Goal: Communication & Community: Answer question/provide support

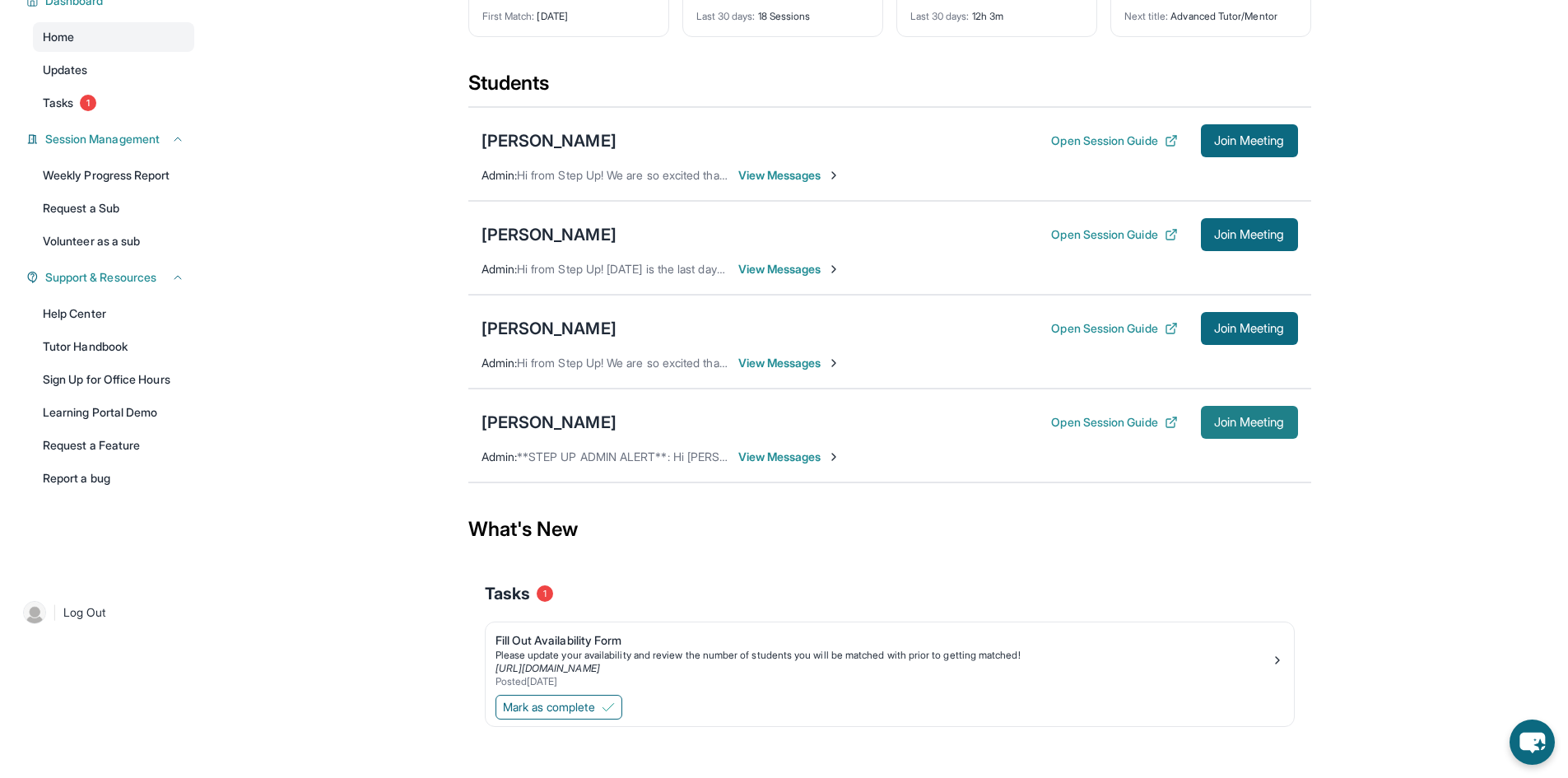
scroll to position [160, 0]
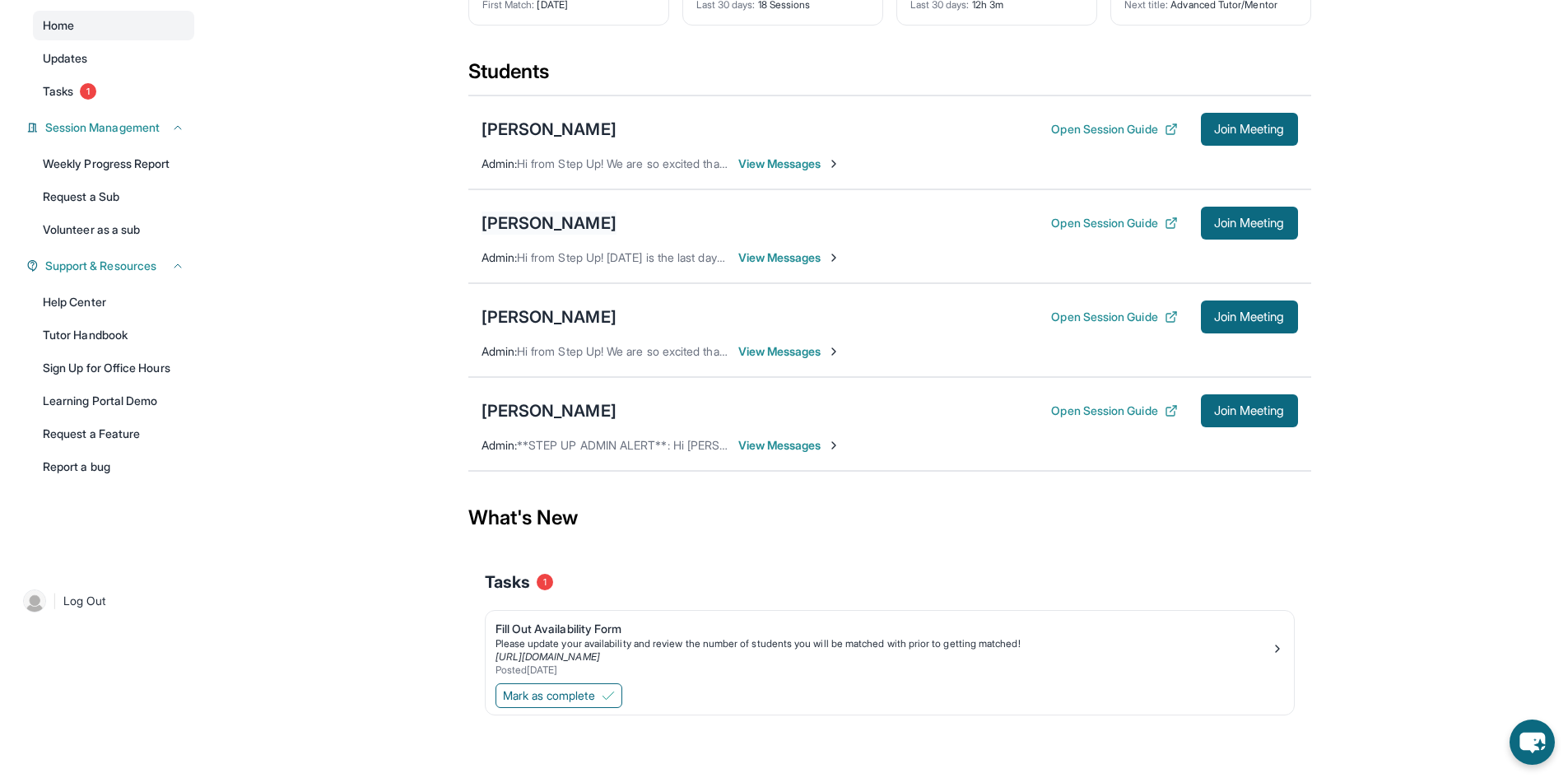
click at [587, 220] on div "[PERSON_NAME]" at bounding box center [548, 222] width 135 height 23
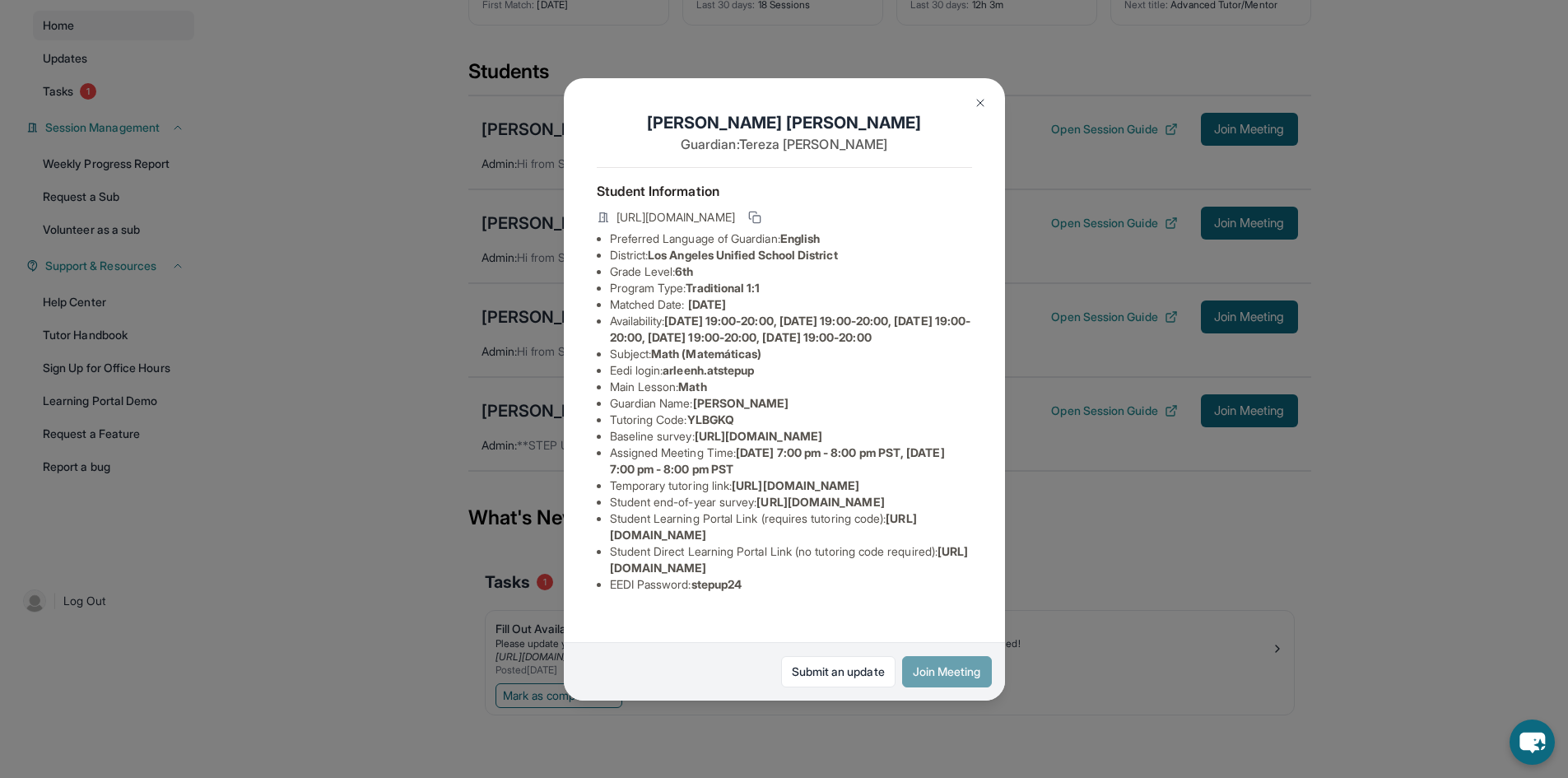
click at [939, 665] on button "Join Meeting" at bounding box center [946, 672] width 90 height 31
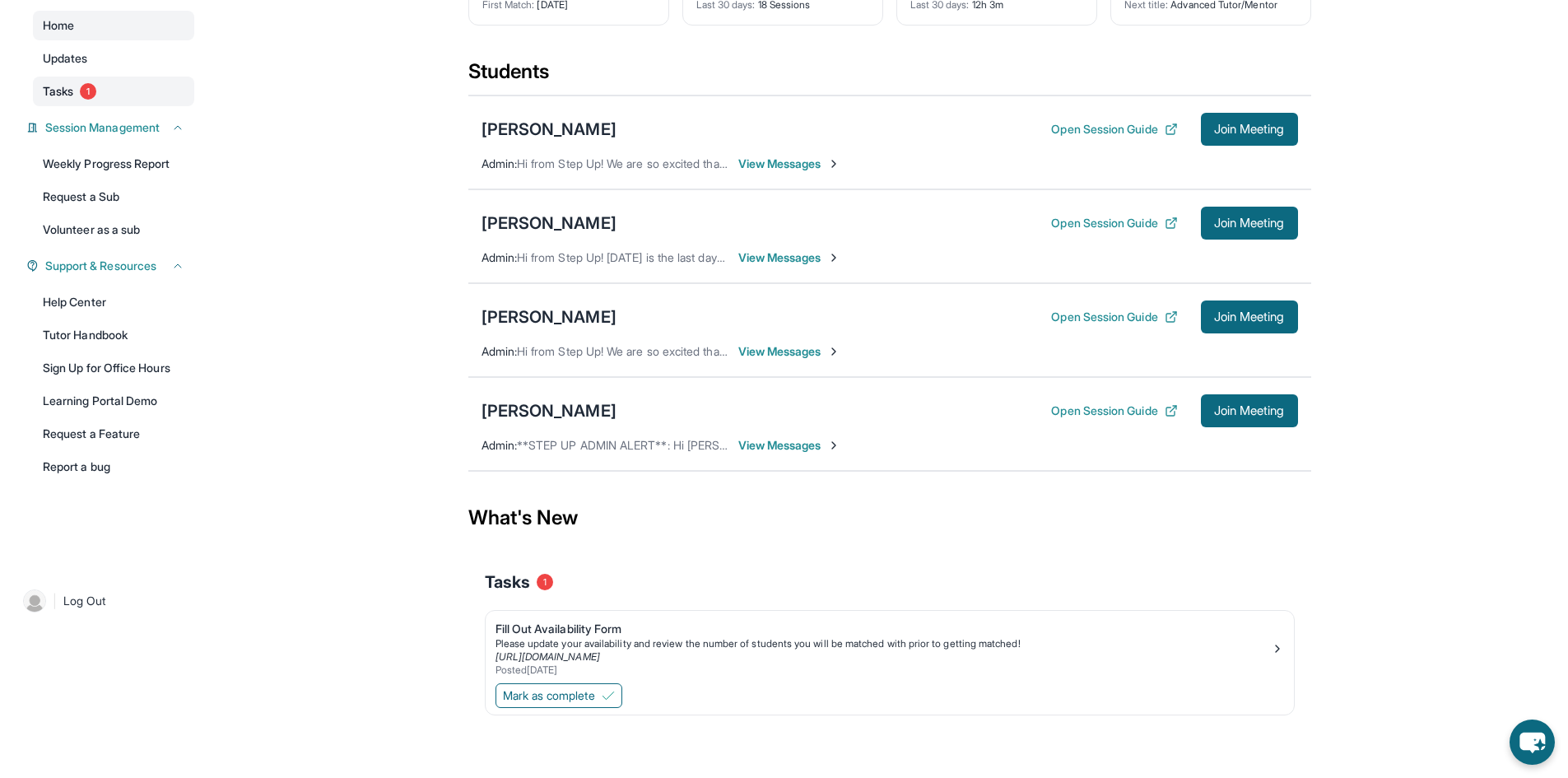
click at [51, 83] on span "Tasks" at bounding box center [58, 91] width 30 height 17
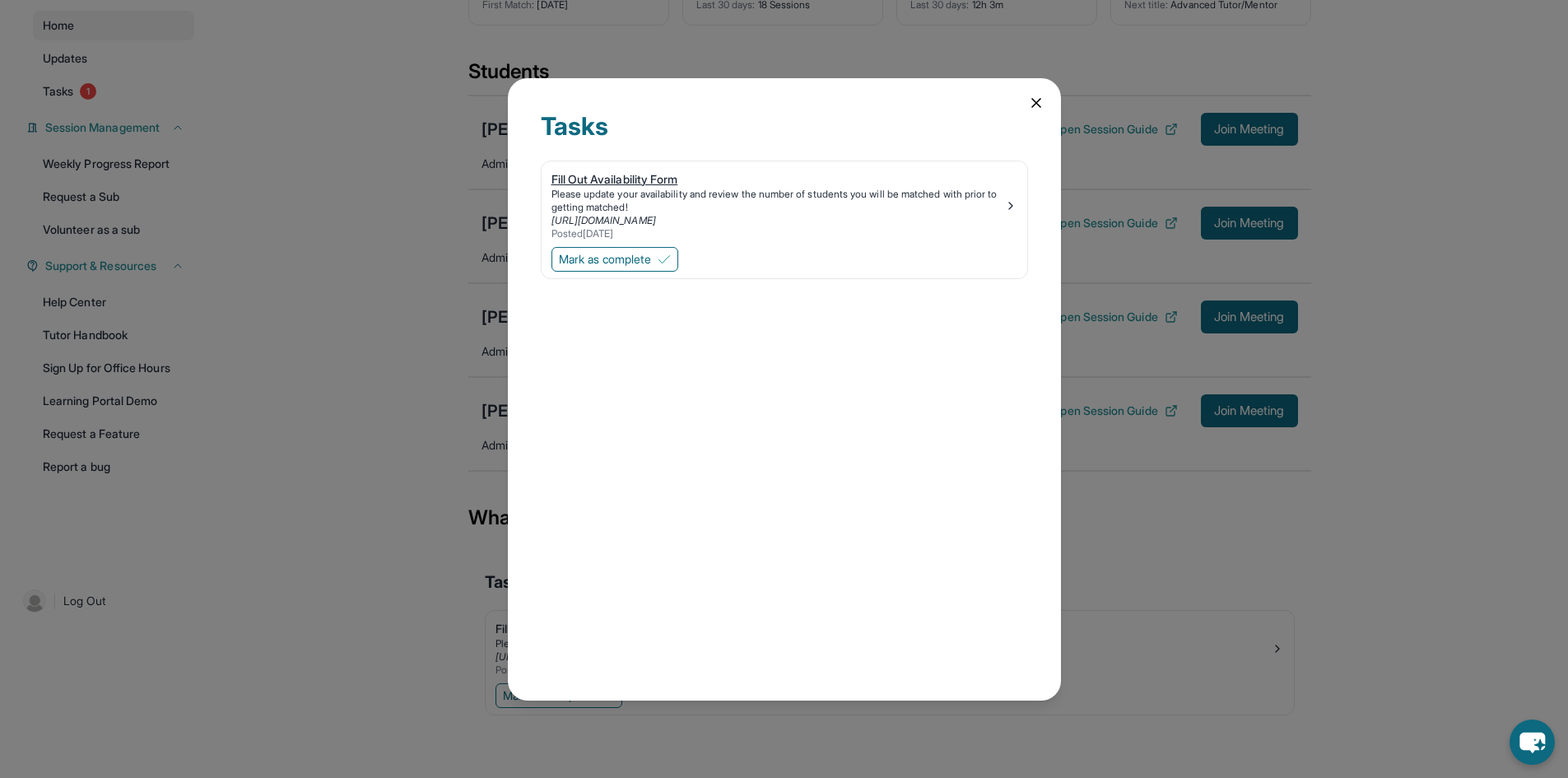
click at [942, 196] on div "Please update your availability and review the number of students you will be m…" at bounding box center [778, 200] width 453 height 26
drag, startPoint x: 1046, startPoint y: 116, endPoint x: 1038, endPoint y: 102, distance: 16.1
click at [1043, 112] on div "Tasks Fill Out Availability Form Please update your availability and review the…" at bounding box center [784, 389] width 553 height 622
click at [1036, 98] on icon at bounding box center [1037, 103] width 17 height 17
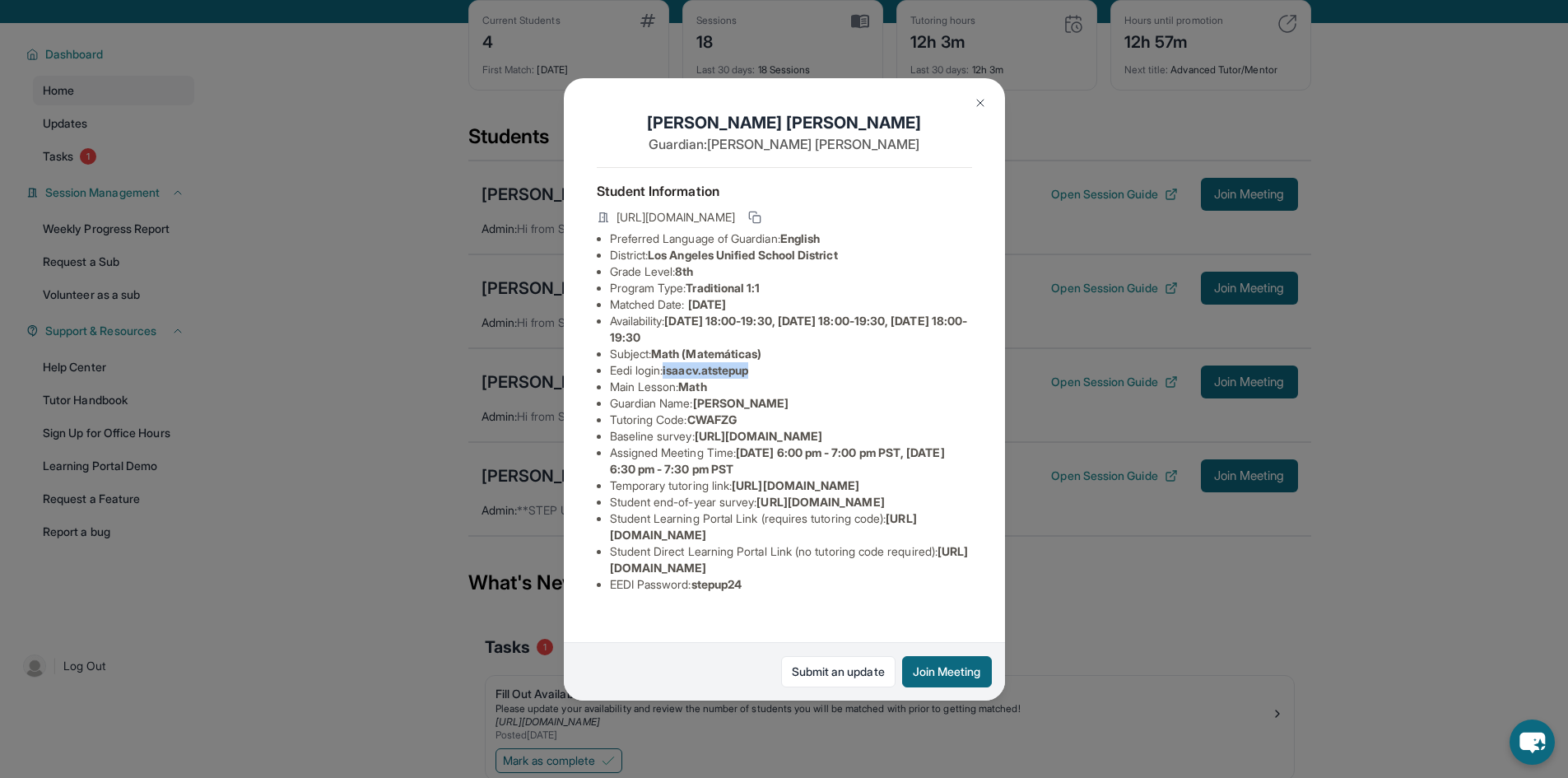
scroll to position [63, 0]
click at [556, 286] on div "Isaac Villegas Guardian: Lesly Barron Student Information https://student-porta…" at bounding box center [784, 389] width 1568 height 778
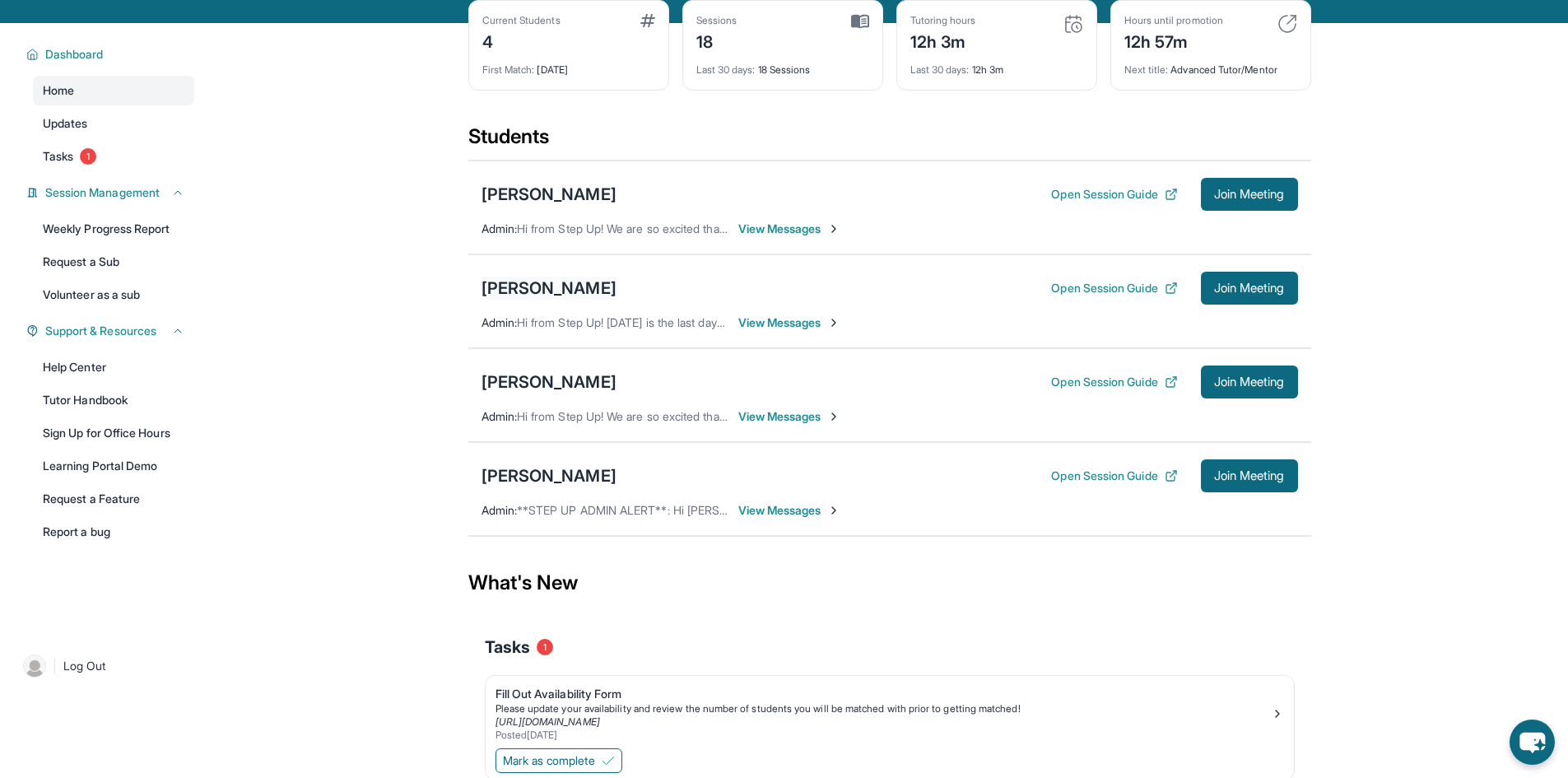
click at [558, 297] on div "[PERSON_NAME]" at bounding box center [548, 288] width 135 height 23
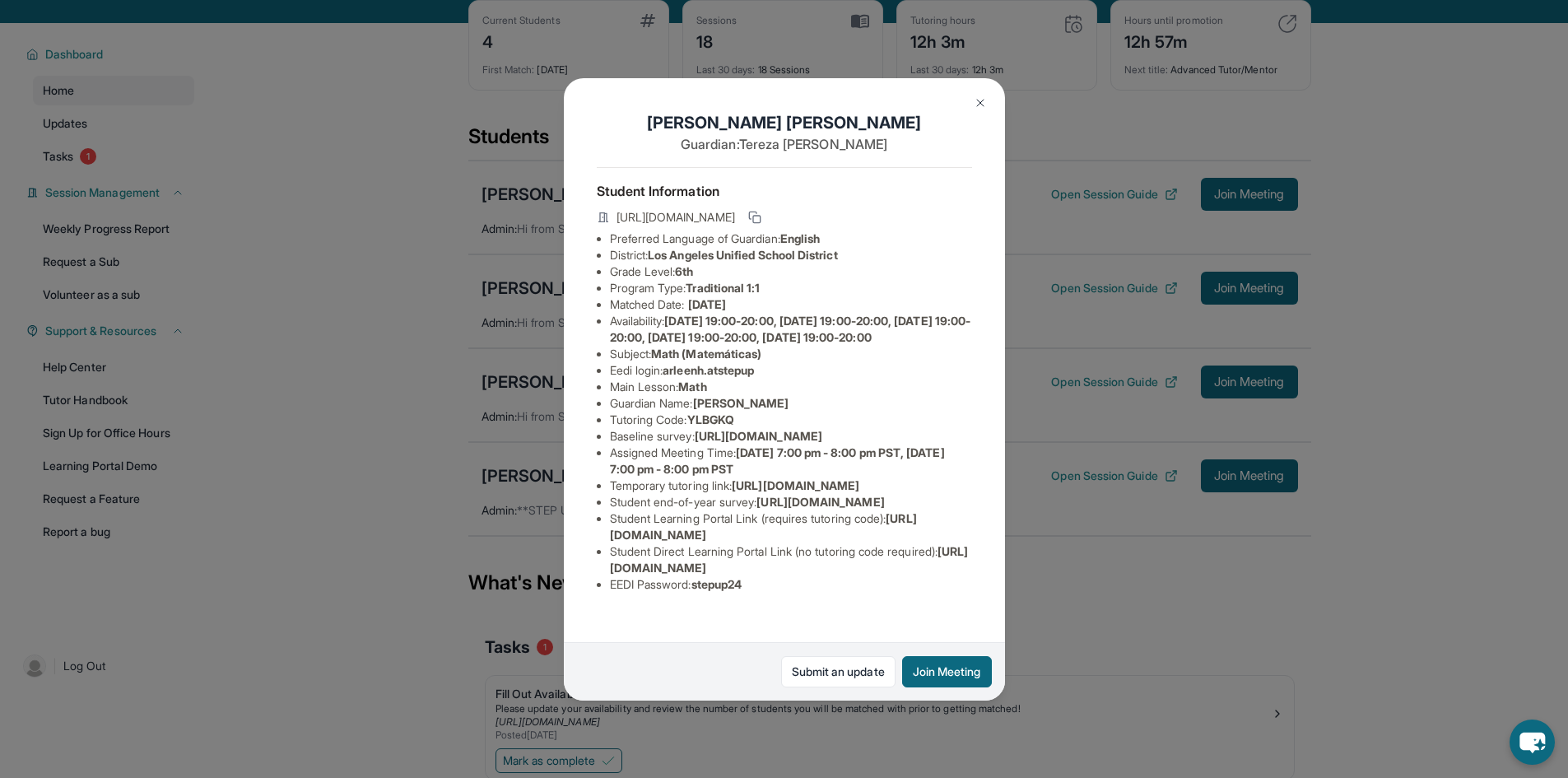
scroll to position [161, 0]
click at [969, 102] on button at bounding box center [980, 102] width 33 height 33
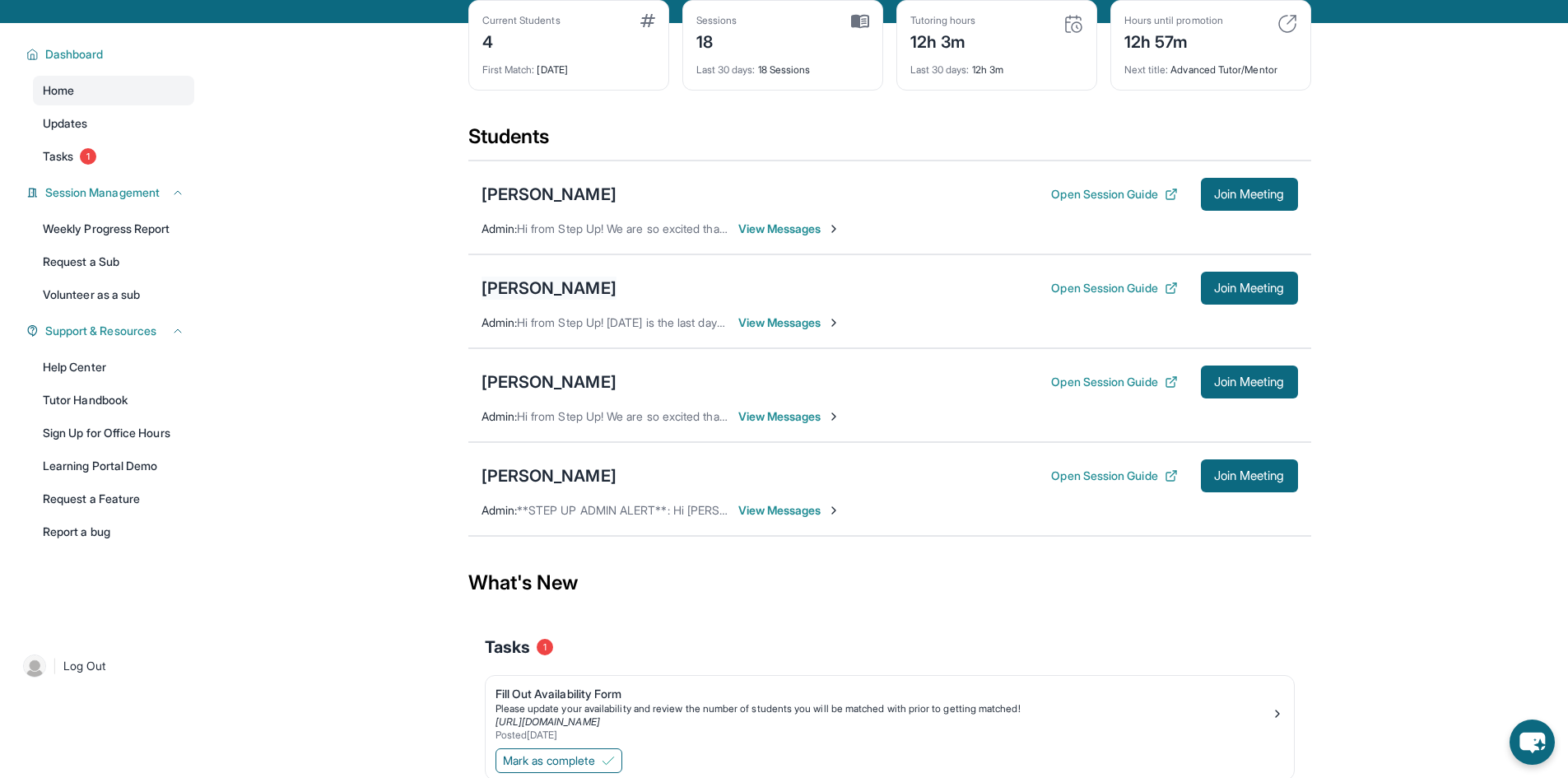
click at [595, 299] on div "[PERSON_NAME]" at bounding box center [548, 288] width 135 height 23
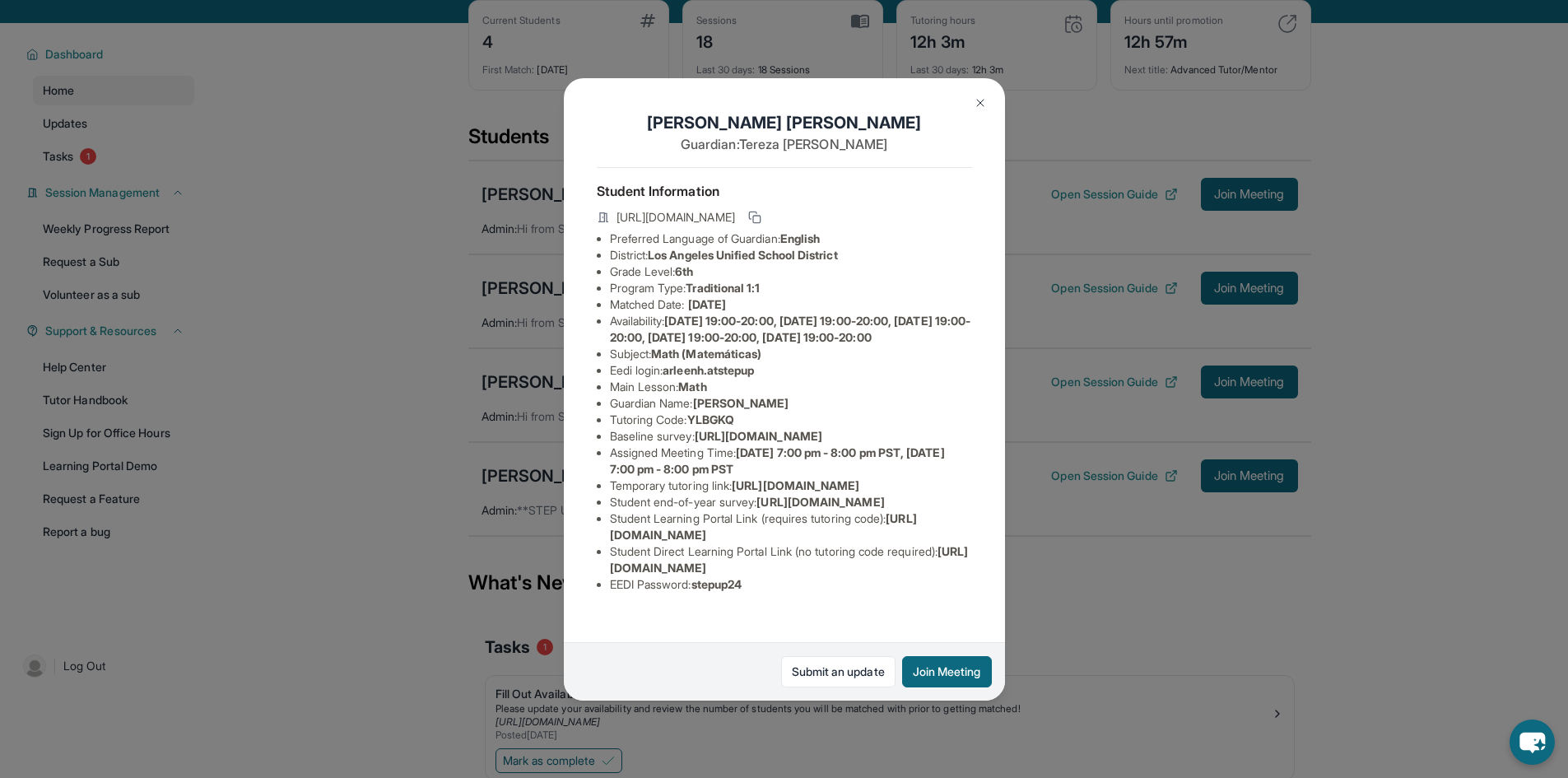
scroll to position [0, 0]
click at [675, 377] on span "arleenh.atstepup" at bounding box center [708, 370] width 91 height 14
click at [688, 377] on span "arleenh.atstepup" at bounding box center [708, 370] width 91 height 14
drag, startPoint x: 775, startPoint y: 397, endPoint x: 670, endPoint y: 401, distance: 105.1
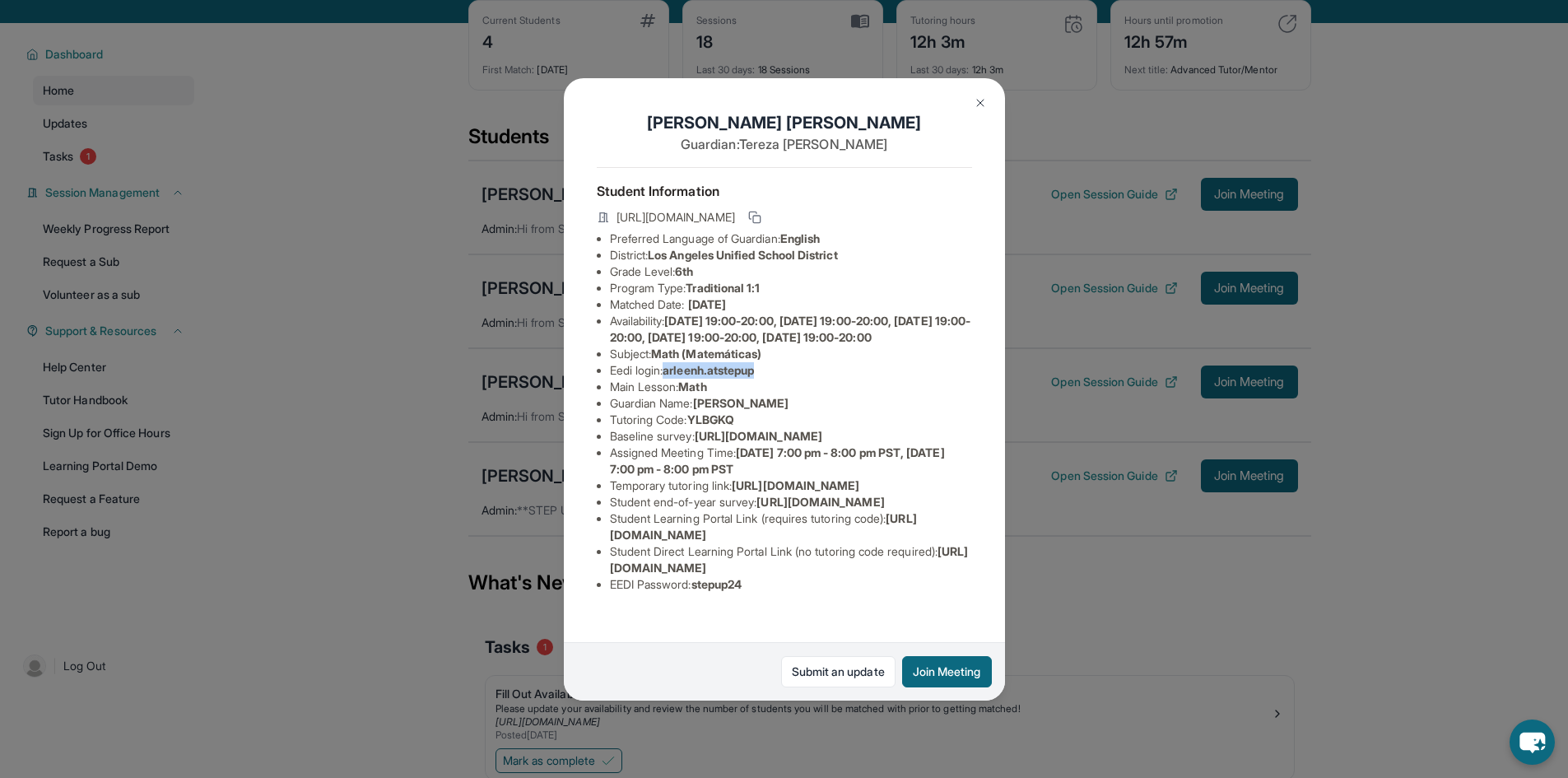
click at [670, 379] on li "Eedi login : arleenh.atstepup" at bounding box center [791, 371] width 362 height 17
copy span "arleenh.atstepup"
click at [720, 591] on span "stepup24" at bounding box center [717, 584] width 51 height 14
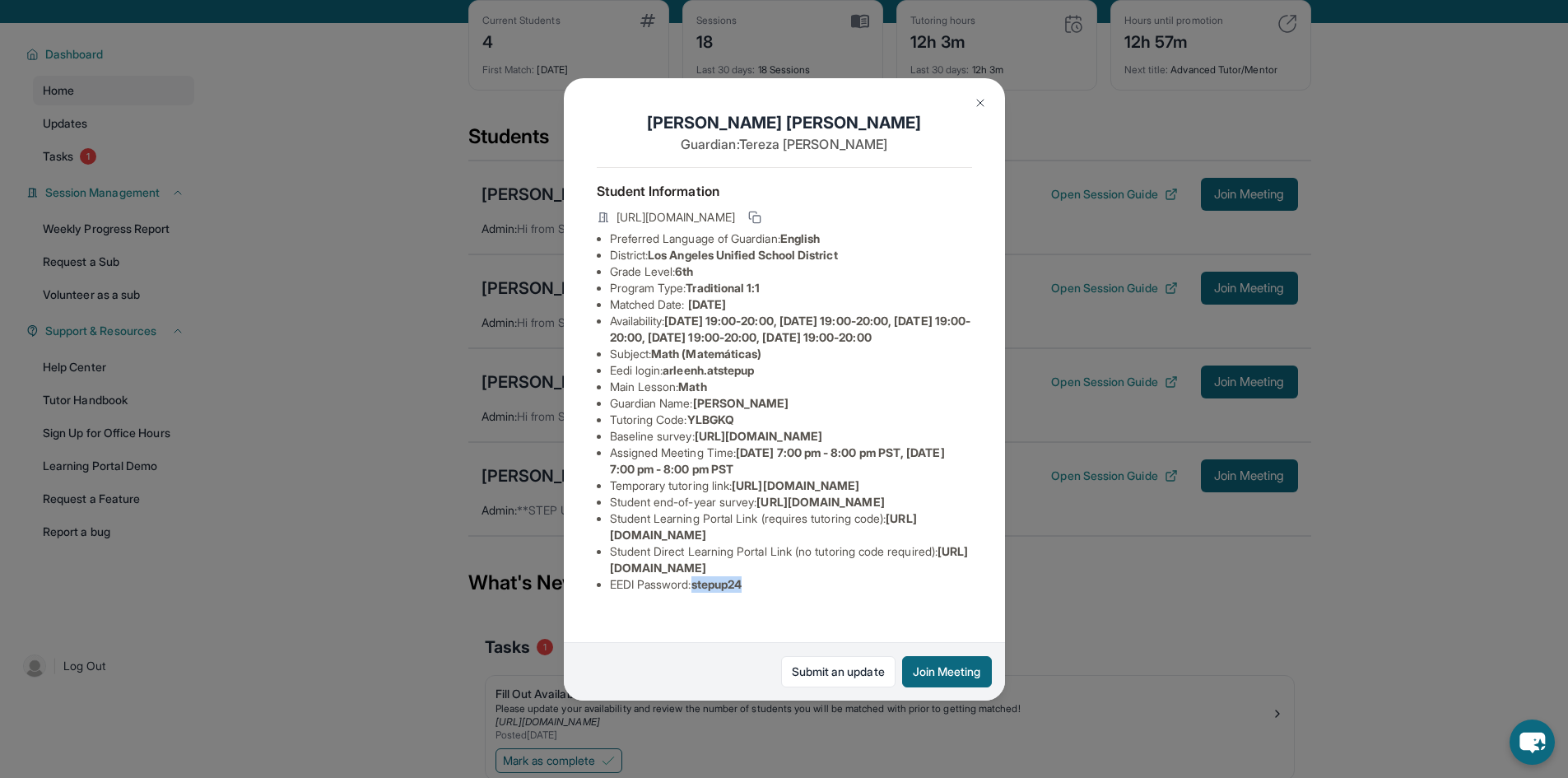
copy span "stepup24"
drag, startPoint x: 667, startPoint y: 402, endPoint x: 796, endPoint y: 392, distance: 129.4
click at [794, 379] on li "Eedi login : arleenh.atstepup" at bounding box center [791, 371] width 362 height 17
copy li "arleenh.atstepup"
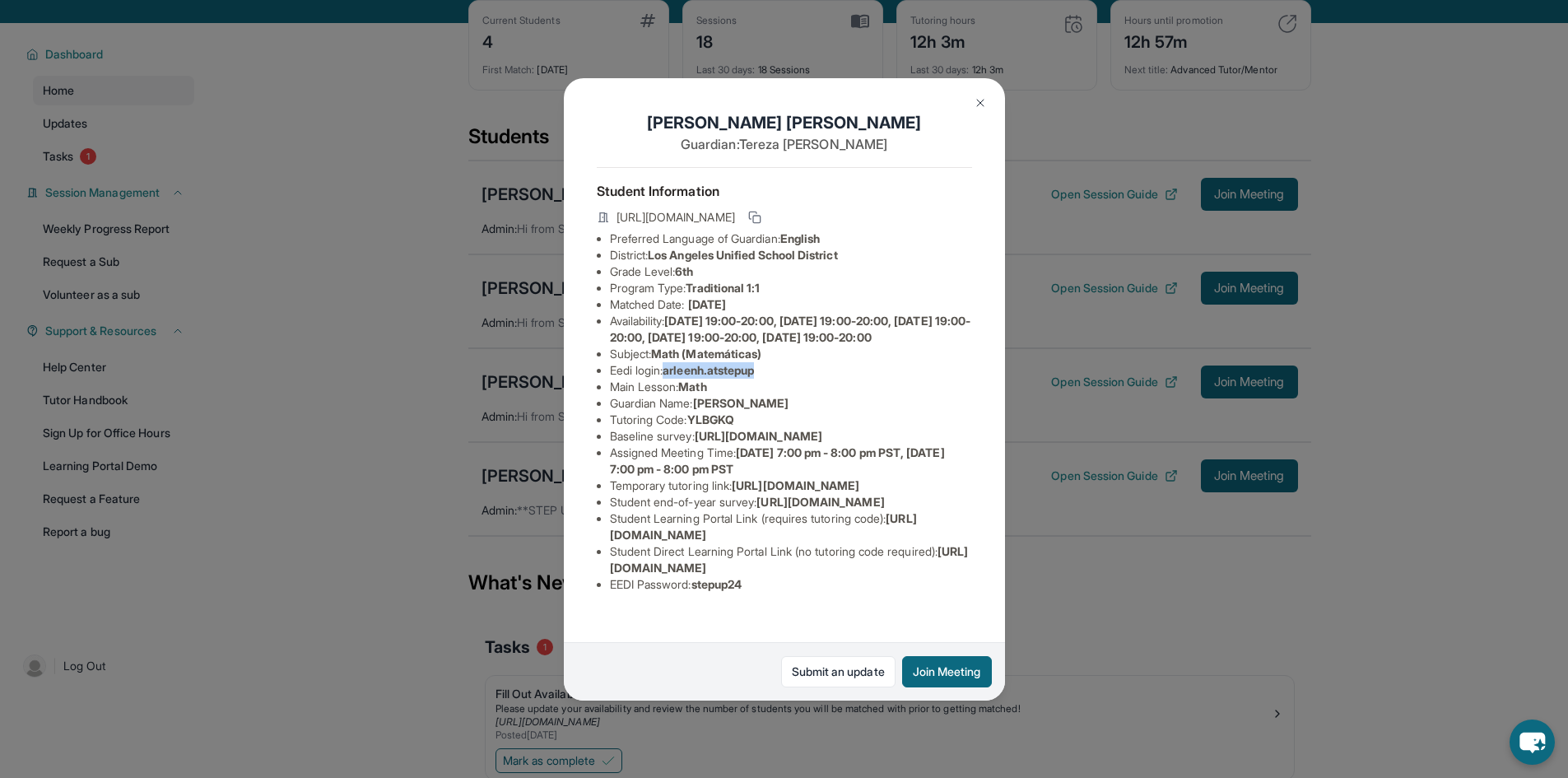
click at [986, 98] on img at bounding box center [981, 103] width 13 height 13
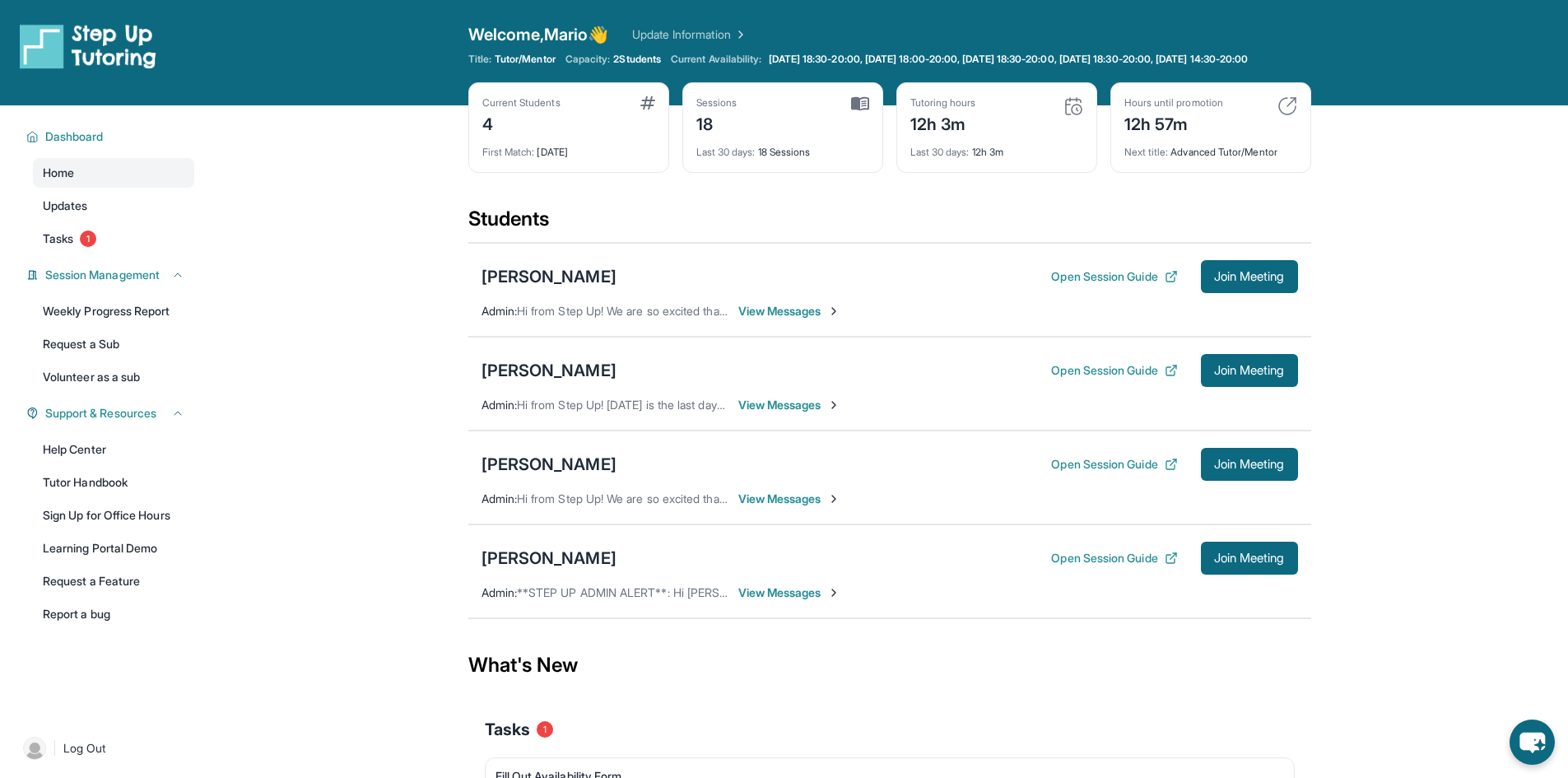
drag, startPoint x: 682, startPoint y: 288, endPoint x: 660, endPoint y: 357, distance: 72.4
click at [651, 335] on div "Isaac Villegas Open Session Guide Join Meeting Admin : Hi from Step Up! We are …" at bounding box center [890, 290] width 843 height 94
click at [666, 373] on div "Arleen Hernandez Open Session Guide Join Meeting" at bounding box center [889, 370] width 816 height 33
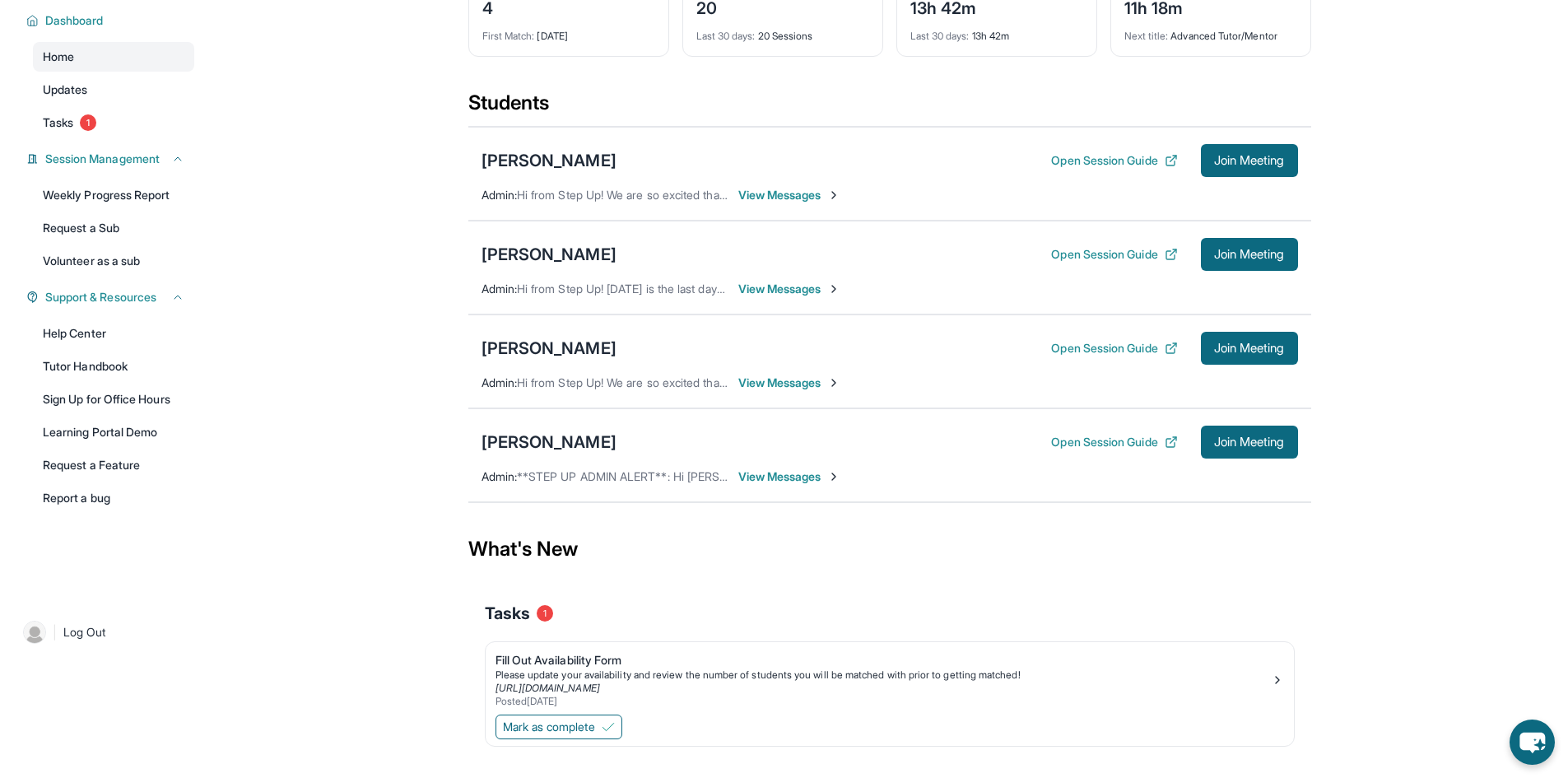
scroll to position [160, 0]
